Goal: Use online tool/utility: Utilize a website feature to perform a specific function

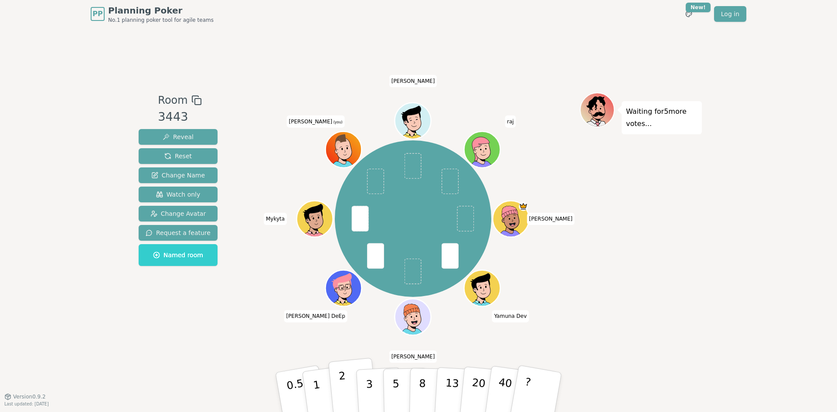
click at [338, 389] on button "2" at bounding box center [353, 392] width 50 height 69
click at [721, 253] on div "PP Planning Poker No.1 planning poker tool for agile teams Toggle theme New! Lo…" at bounding box center [418, 206] width 837 height 412
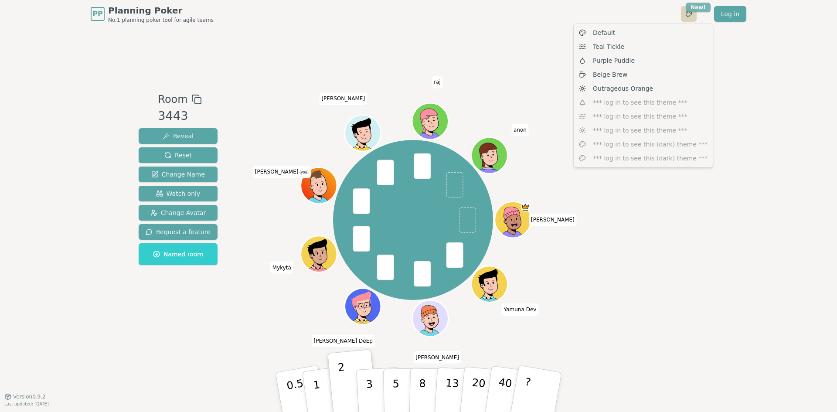
click at [703, 6] on html "PP Planning Poker No.1 planning poker tool for agile teams Toggle theme New! Lo…" at bounding box center [418, 206] width 837 height 412
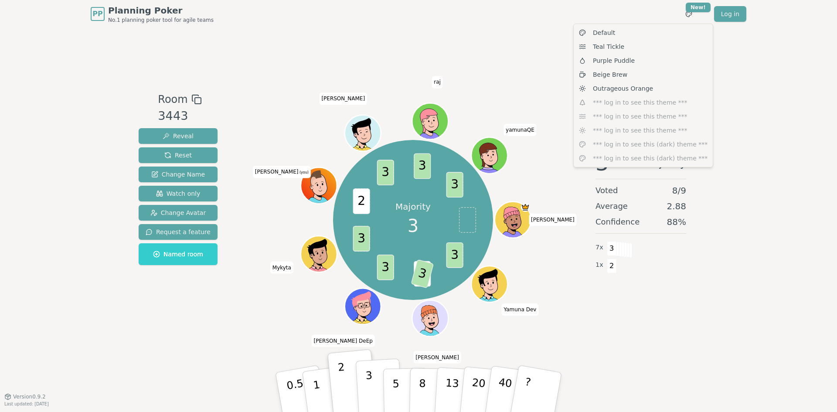
click at [366, 391] on button "3" at bounding box center [380, 393] width 48 height 68
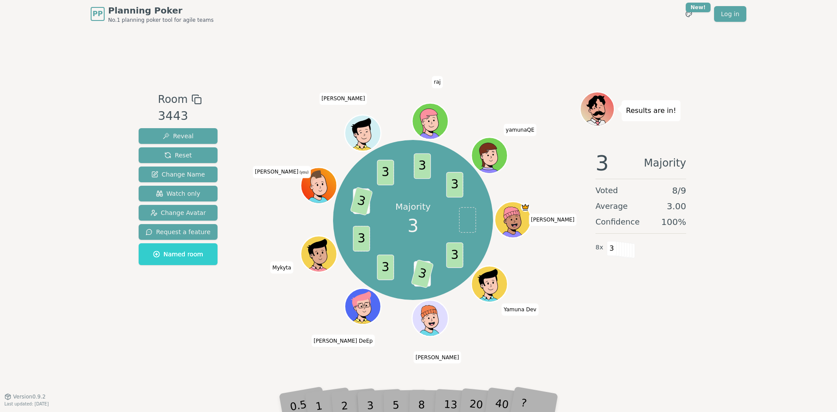
click at [649, 332] on div "Results are in! 3 Majority Voted 8 / 9 Average 3.00 Confidence 100 % 8 x 3" at bounding box center [641, 213] width 122 height 242
click at [689, 12] on html "PP Planning Poker No.1 planning poker tool for agile teams Toggle theme New! Lo…" at bounding box center [418, 206] width 837 height 412
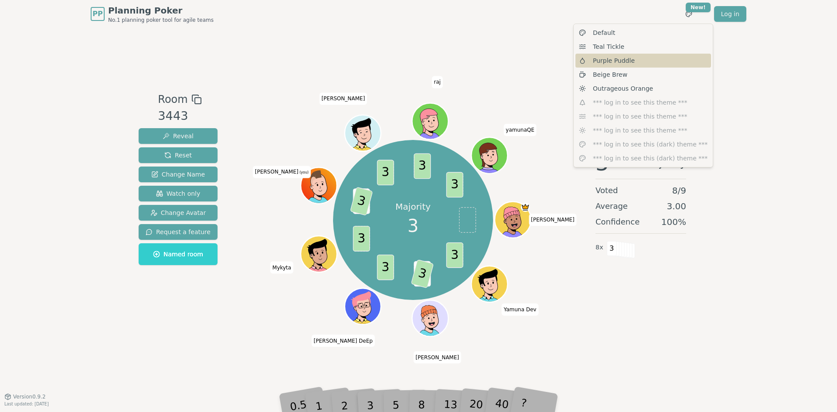
click at [643, 63] on div "Purple Puddle" at bounding box center [644, 61] width 136 height 14
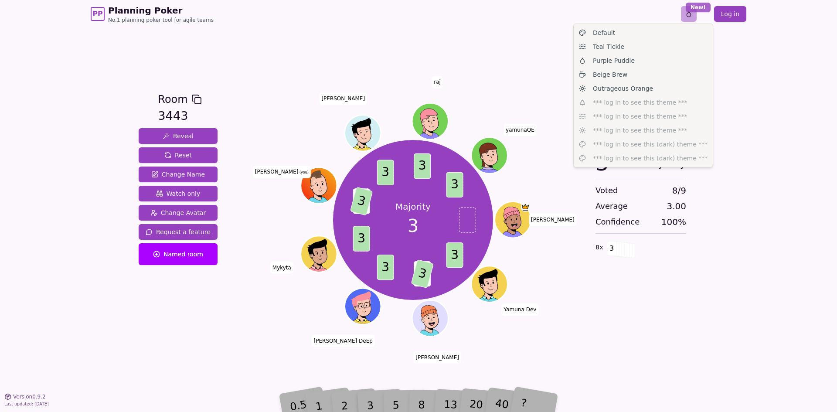
click at [700, 10] on html "PP Planning Poker No.1 planning poker tool for agile teams Toggle theme New! Lo…" at bounding box center [418, 206] width 837 height 412
click at [641, 88] on span "Outrageous Orange" at bounding box center [623, 88] width 60 height 9
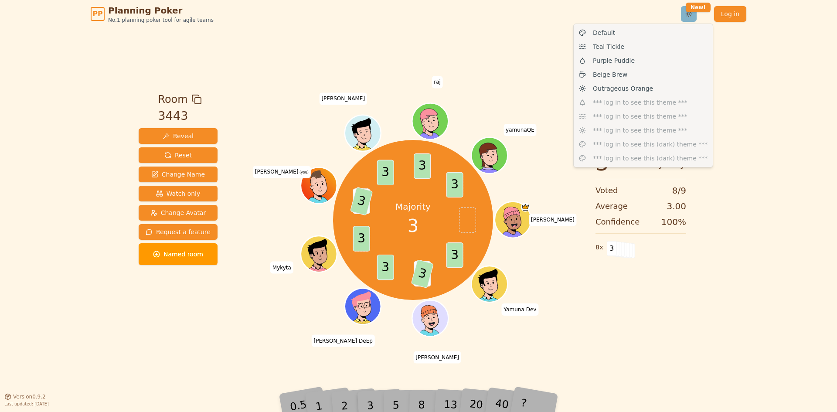
click at [698, 14] on html "PP Planning Poker No.1 planning poker tool for agile teams Toggle theme New! Lo…" at bounding box center [418, 206] width 837 height 412
click at [729, 110] on html "PP Planning Poker No.1 planning poker tool for agile teams Toggle theme New! Lo…" at bounding box center [418, 206] width 837 height 412
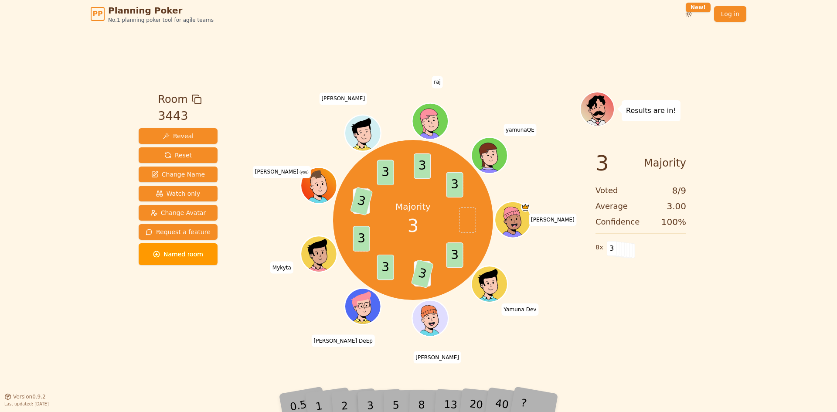
click at [248, 220] on div "Majority 3 3 1 3 3 3 2 3 3 3 3 [PERSON_NAME] Dev [PERSON_NAME] DeEp [PERSON_NAM…" at bounding box center [413, 220] width 334 height 226
click at [668, 278] on div "3 Majority Voted 8 / 9 Average 3.00 Confidence 100 % 8 x 3" at bounding box center [641, 231] width 122 height 174
click at [720, 175] on div "PP Planning Poker No.1 planning poker tool for agile teams Toggle theme New! Lo…" at bounding box center [418, 206] width 837 height 412
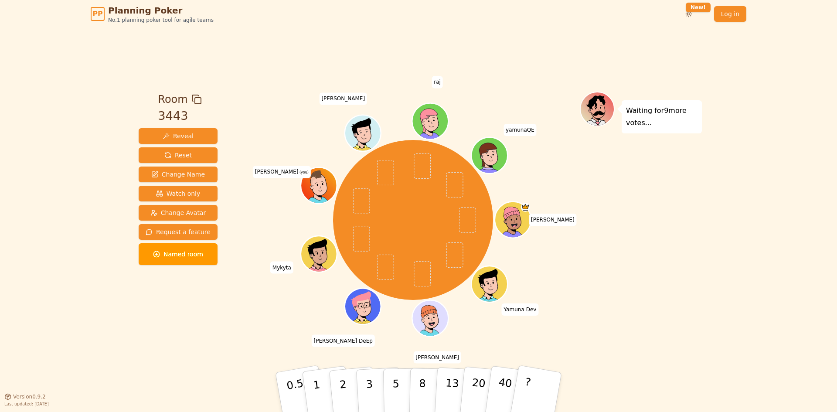
click at [744, 246] on div "PP Planning Poker No.1 planning poker tool for agile teams Toggle theme New! Lo…" at bounding box center [418, 206] width 837 height 412
click at [693, 235] on div "Waiting for 9 more votes..." at bounding box center [641, 213] width 122 height 242
click at [653, 192] on div "Waiting for 9 more votes..." at bounding box center [641, 213] width 122 height 242
click at [731, 301] on div "PP Planning Poker No.1 planning poker tool for agile teams Toggle theme New! Lo…" at bounding box center [418, 206] width 837 height 412
click at [712, 273] on div "PP Planning Poker No.1 planning poker tool for agile teams Toggle theme New! Lo…" at bounding box center [418, 206] width 837 height 412
